Goal: Use online tool/utility: Utilize a website feature to perform a specific function

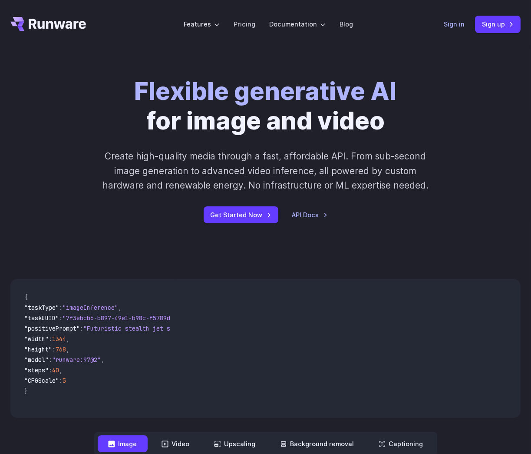
click at [451, 22] on link "Sign in" at bounding box center [454, 24] width 21 height 10
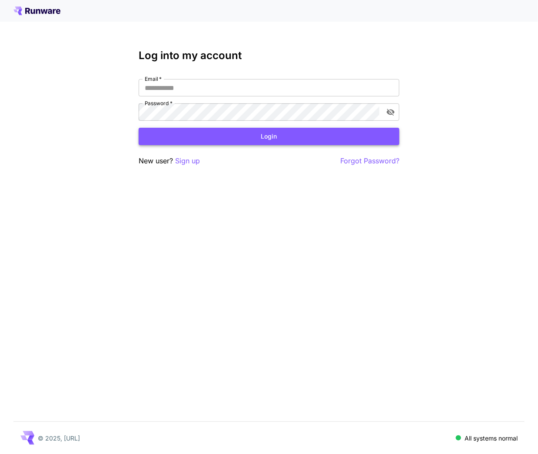
type input "**********"
click at [266, 136] on button "Login" at bounding box center [269, 137] width 261 height 18
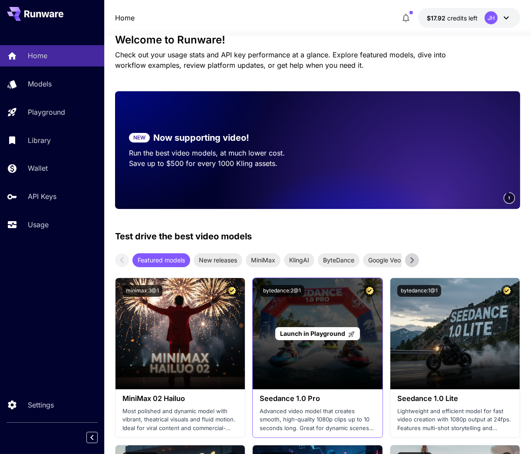
scroll to position [174, 0]
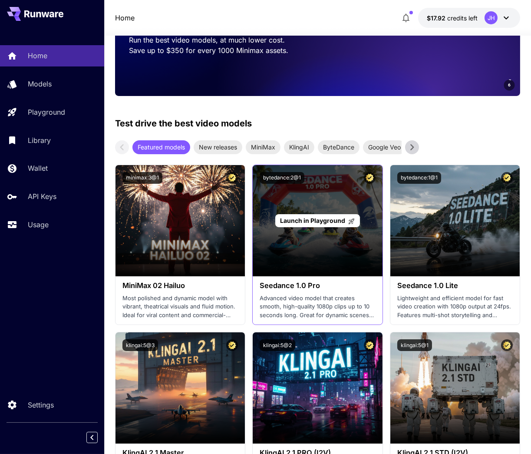
click at [331, 246] on div "Launch in Playground" at bounding box center [318, 220] width 130 height 111
click at [322, 218] on span "Launch in Playground" at bounding box center [312, 220] width 65 height 7
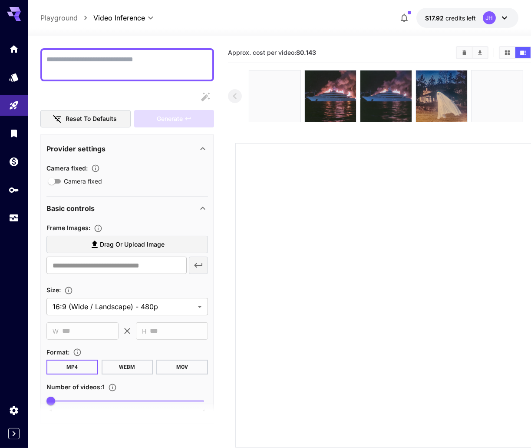
scroll to position [87, 0]
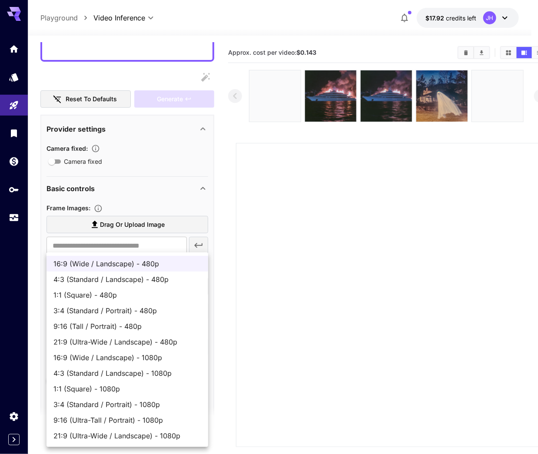
click at [200, 286] on body "**********" at bounding box center [269, 261] width 538 height 523
click at [269, 196] on div at bounding box center [269, 227] width 538 height 454
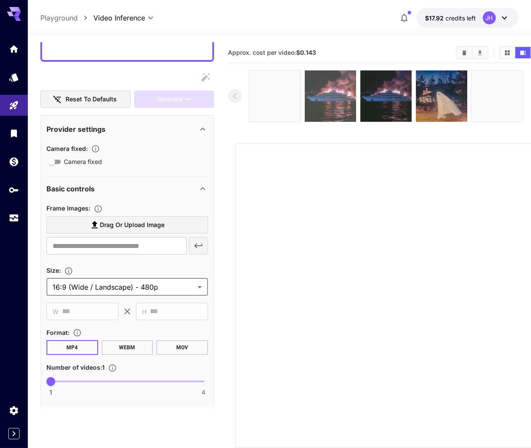
click at [338, 99] on img at bounding box center [330, 95] width 51 height 51
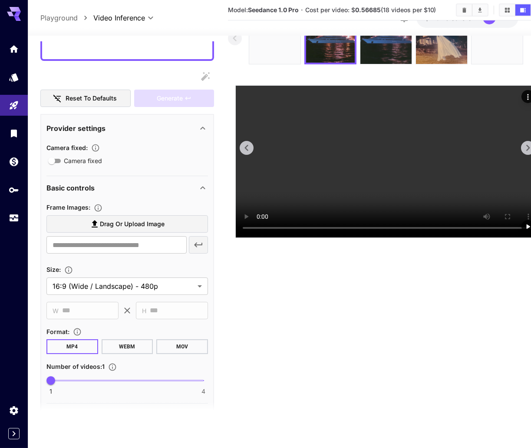
scroll to position [0, 0]
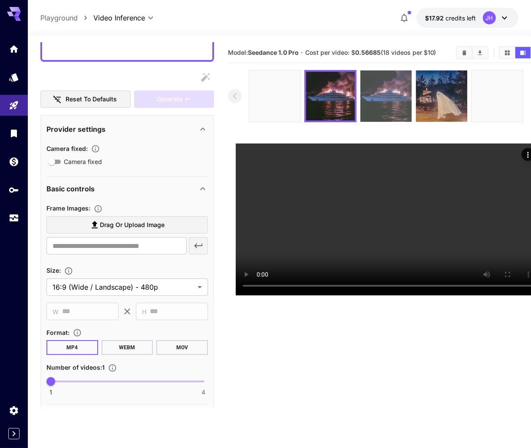
click at [386, 101] on img at bounding box center [386, 95] width 51 height 51
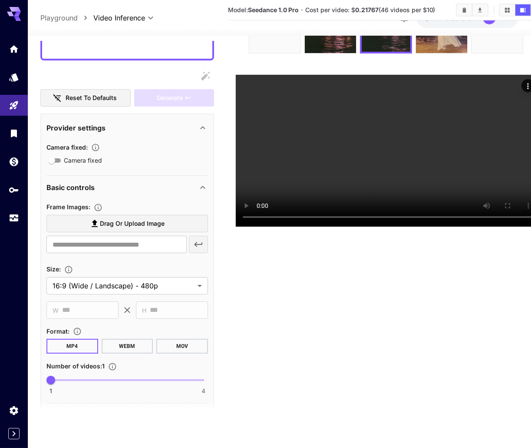
scroll to position [87, 0]
